Goal: Find specific page/section: Find specific page/section

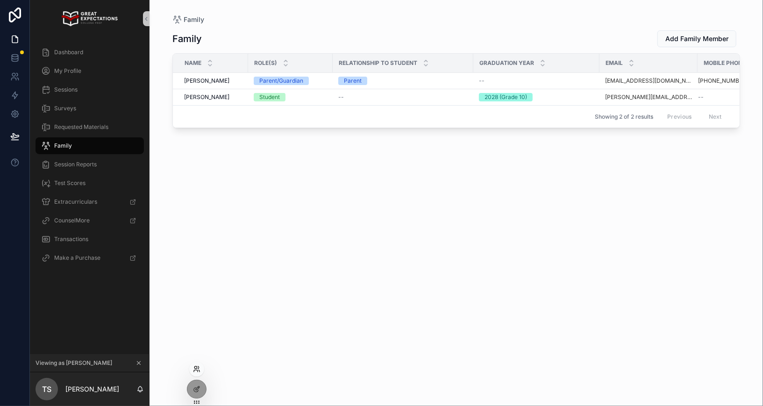
click at [195, 370] on icon at bounding box center [196, 371] width 4 height 2
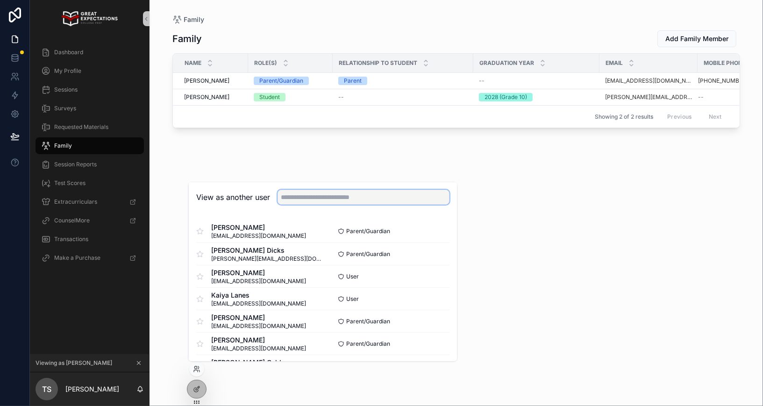
click at [299, 197] on input "text" at bounding box center [364, 197] width 172 height 15
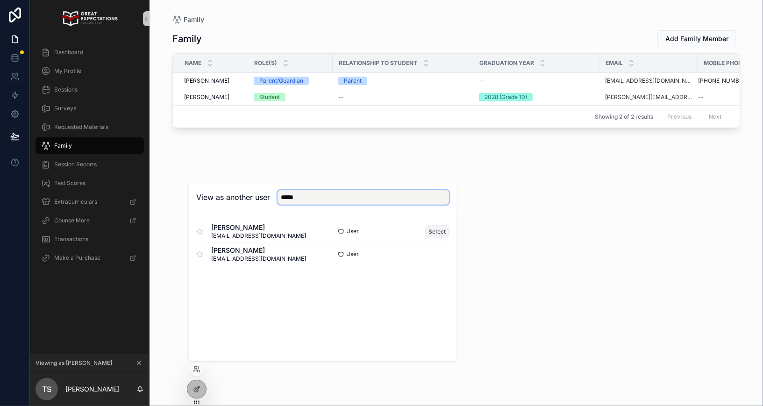
type input "*****"
click at [431, 228] on button "Select" at bounding box center [437, 232] width 24 height 14
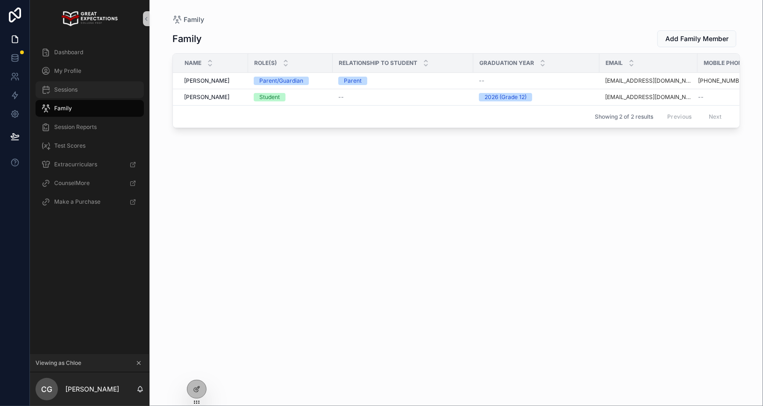
click at [74, 89] on span "Sessions" at bounding box center [65, 89] width 23 height 7
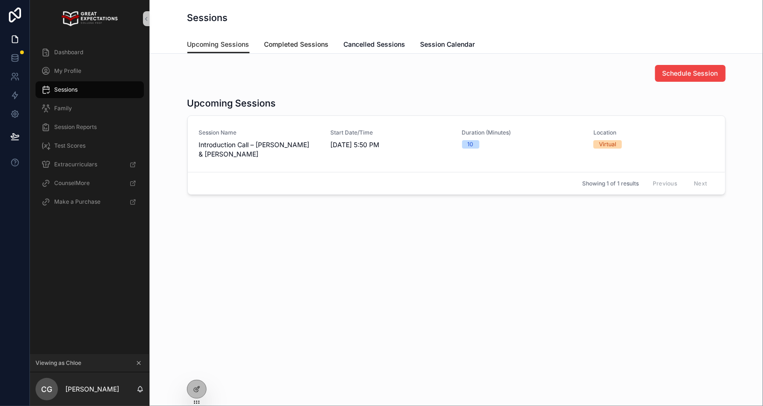
click at [280, 46] on span "Completed Sessions" at bounding box center [296, 44] width 64 height 9
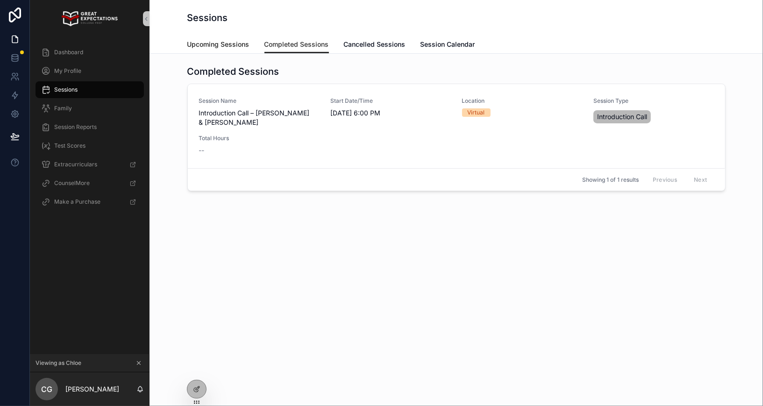
click at [221, 48] on span "Upcoming Sessions" at bounding box center [218, 44] width 62 height 9
